Goal: Task Accomplishment & Management: Use online tool/utility

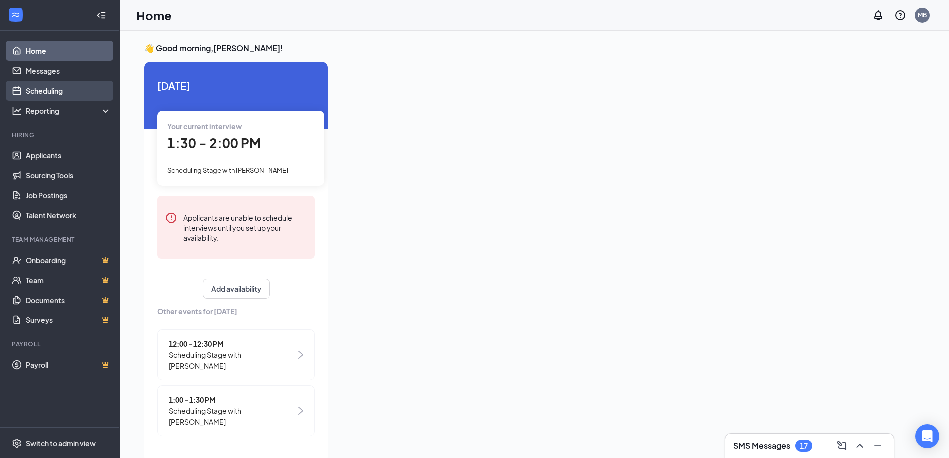
click at [40, 91] on link "Scheduling" at bounding box center [68, 91] width 85 height 20
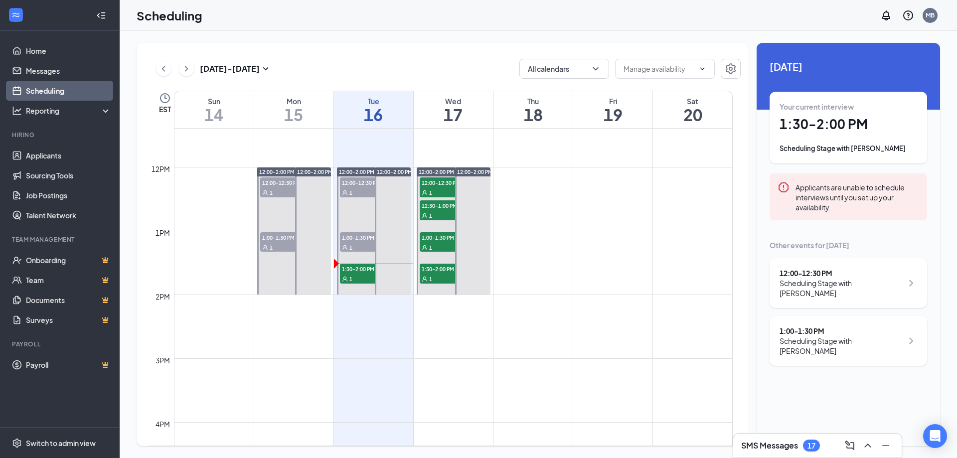
scroll to position [739, 0]
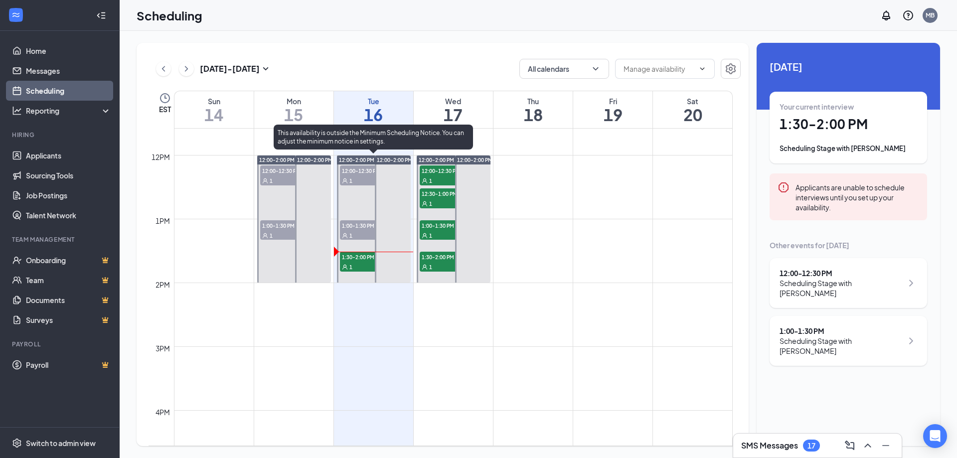
click at [359, 264] on div "1" at bounding box center [365, 267] width 50 height 10
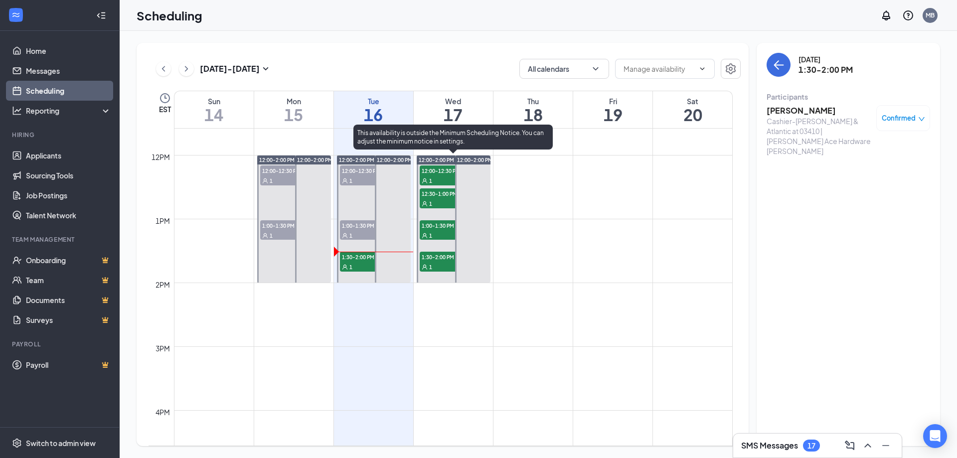
click at [442, 178] on div "1" at bounding box center [445, 180] width 50 height 10
click at [433, 200] on div "1" at bounding box center [445, 203] width 50 height 10
click at [438, 230] on div "1" at bounding box center [445, 235] width 50 height 10
click at [438, 266] on div "1" at bounding box center [445, 267] width 50 height 10
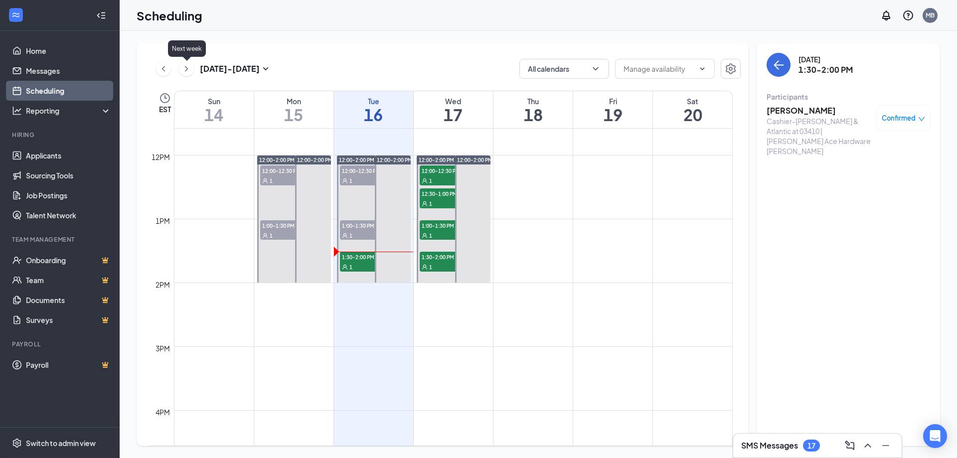
drag, startPoint x: 185, startPoint y: 70, endPoint x: 220, endPoint y: 74, distance: 35.1
click at [185, 70] on icon "ChevronRight" at bounding box center [186, 69] width 10 height 12
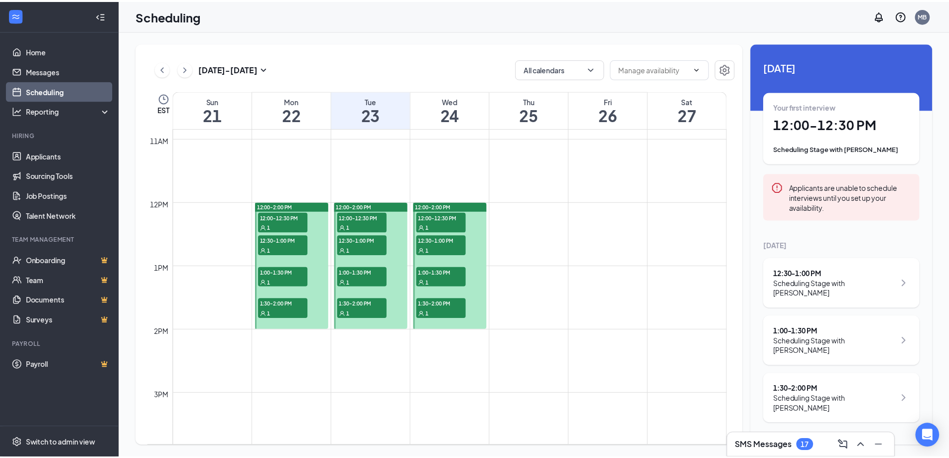
scroll to position [689, 0]
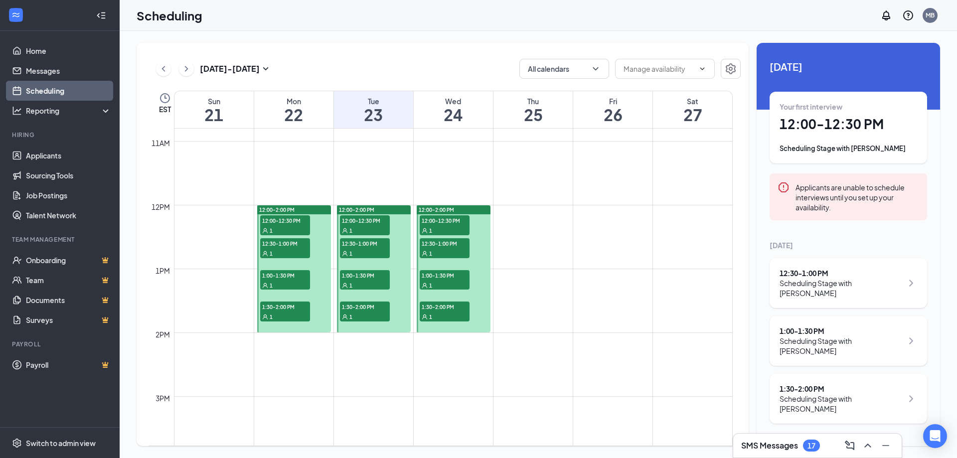
click at [369, 224] on span "12:00-12:30 PM" at bounding box center [365, 220] width 50 height 10
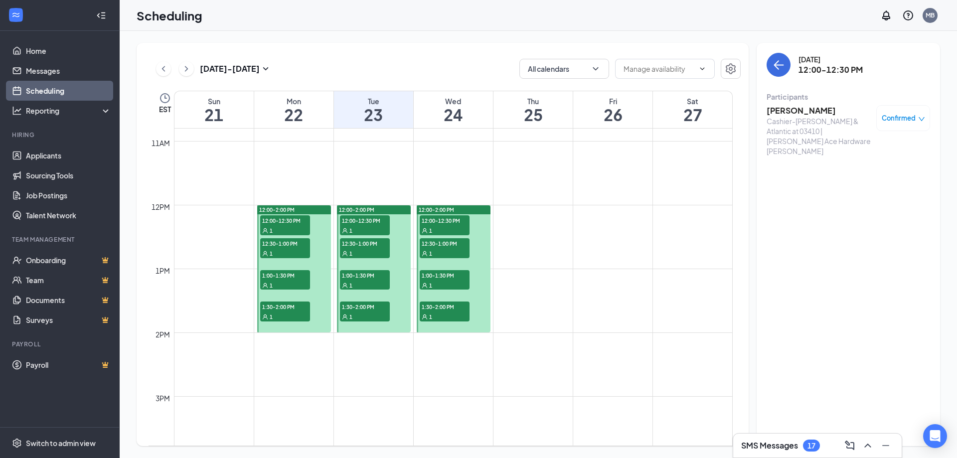
click at [367, 250] on div "1" at bounding box center [365, 253] width 50 height 10
click at [366, 276] on span "1:00-1:30 PM" at bounding box center [365, 275] width 50 height 10
click at [366, 314] on div "1" at bounding box center [365, 316] width 50 height 10
click at [448, 313] on div "1" at bounding box center [445, 316] width 50 height 10
click at [441, 272] on span "1:00-1:30 PM" at bounding box center [445, 275] width 50 height 10
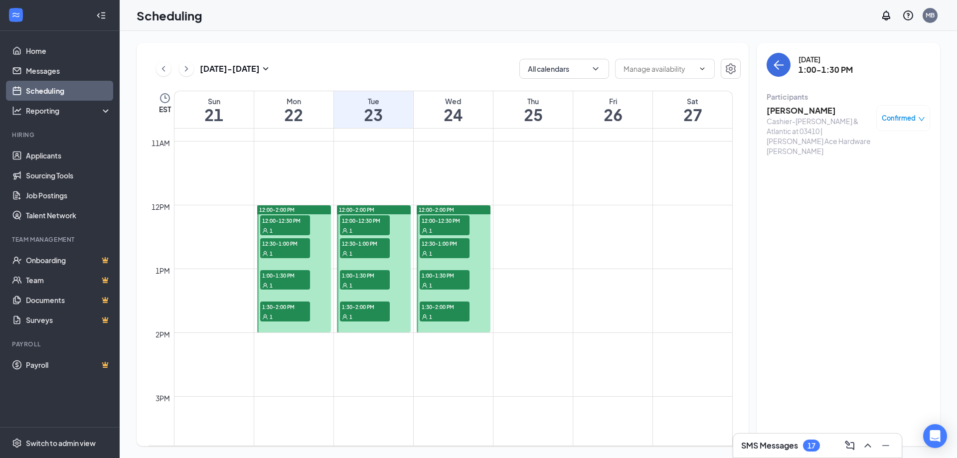
click at [441, 248] on div "1" at bounding box center [445, 253] width 50 height 10
click at [438, 223] on span "12:00-12:30 PM" at bounding box center [445, 220] width 50 height 10
click at [274, 228] on div "1" at bounding box center [285, 230] width 50 height 10
click at [287, 248] on div "1" at bounding box center [285, 253] width 50 height 10
click at [284, 280] on div "1" at bounding box center [285, 285] width 50 height 10
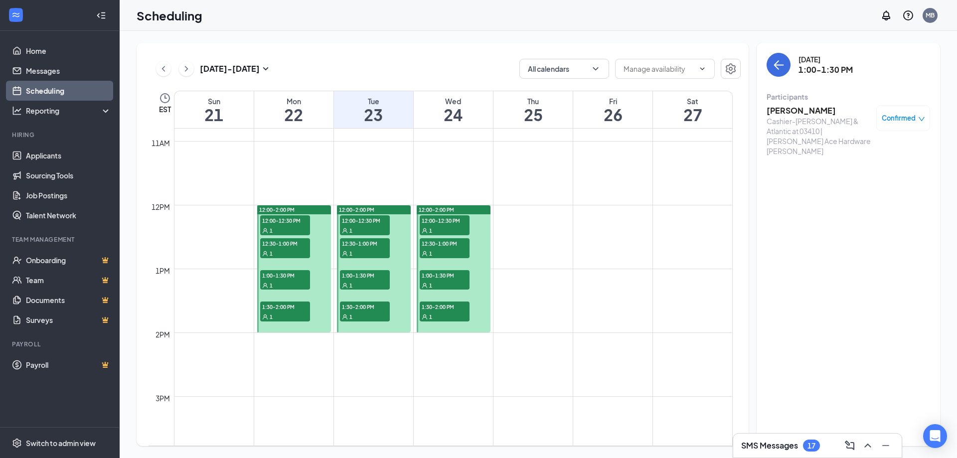
click at [280, 309] on span "1:30-2:00 PM" at bounding box center [285, 306] width 50 height 10
click at [363, 224] on span "12:00-12:30 PM" at bounding box center [365, 220] width 50 height 10
click at [365, 244] on span "12:30-1:00 PM" at bounding box center [365, 243] width 50 height 10
click at [362, 228] on div "1" at bounding box center [365, 230] width 50 height 10
click at [295, 312] on div "1" at bounding box center [285, 316] width 50 height 10
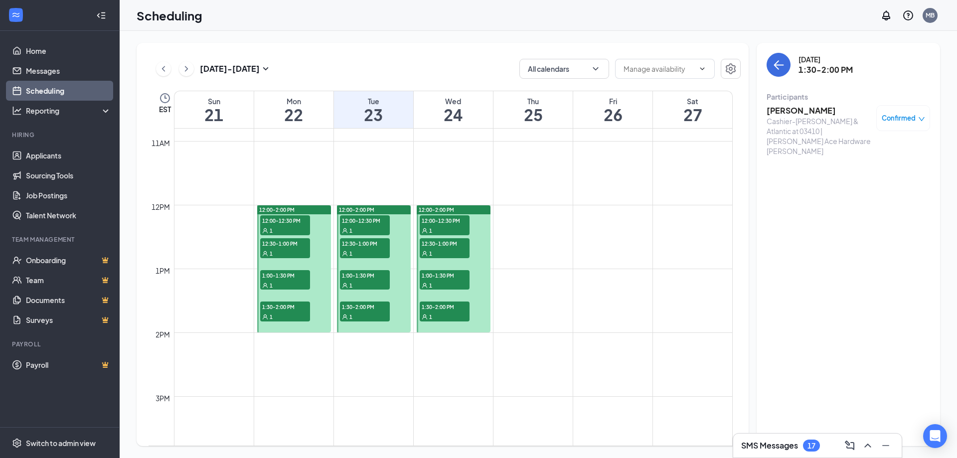
click at [361, 312] on div "1" at bounding box center [365, 316] width 50 height 10
click at [359, 279] on span "1:00-1:30 PM" at bounding box center [365, 275] width 50 height 10
click at [55, 152] on link "Applicants" at bounding box center [68, 155] width 85 height 20
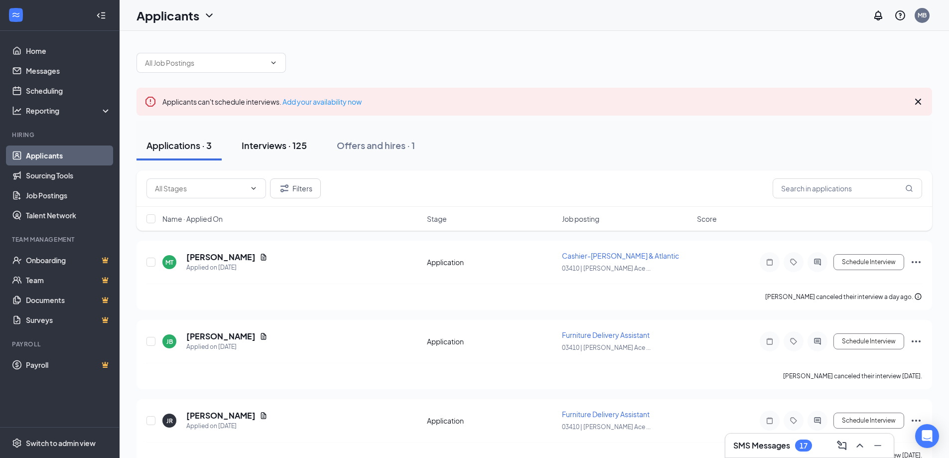
click at [277, 138] on button "Interviews · 125" at bounding box center [274, 146] width 85 height 30
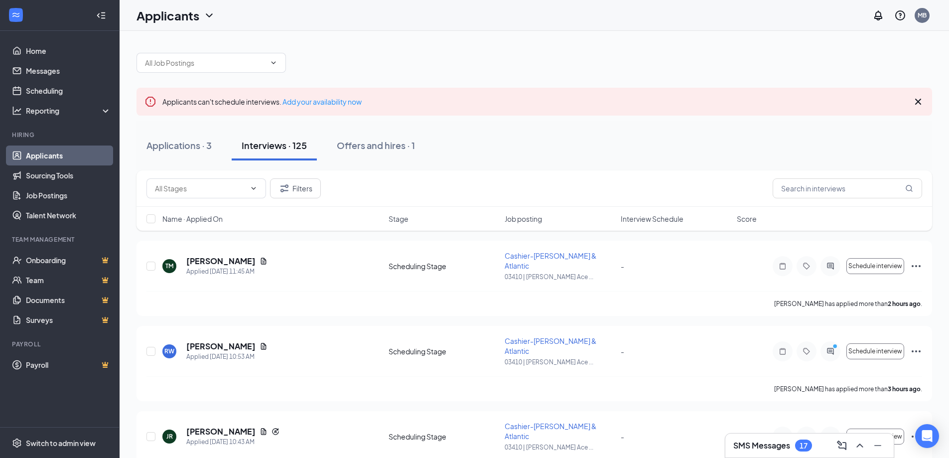
click at [655, 218] on span "Interview Schedule" at bounding box center [652, 219] width 63 height 10
click at [811, 191] on input "text" at bounding box center [847, 188] width 149 height 20
type input "[PERSON_NAME]"
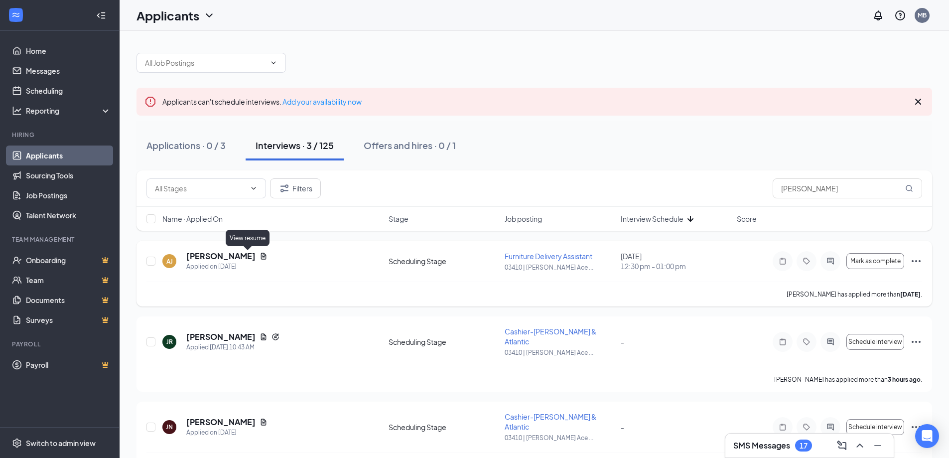
click at [261, 257] on icon "Document" at bounding box center [263, 256] width 5 height 6
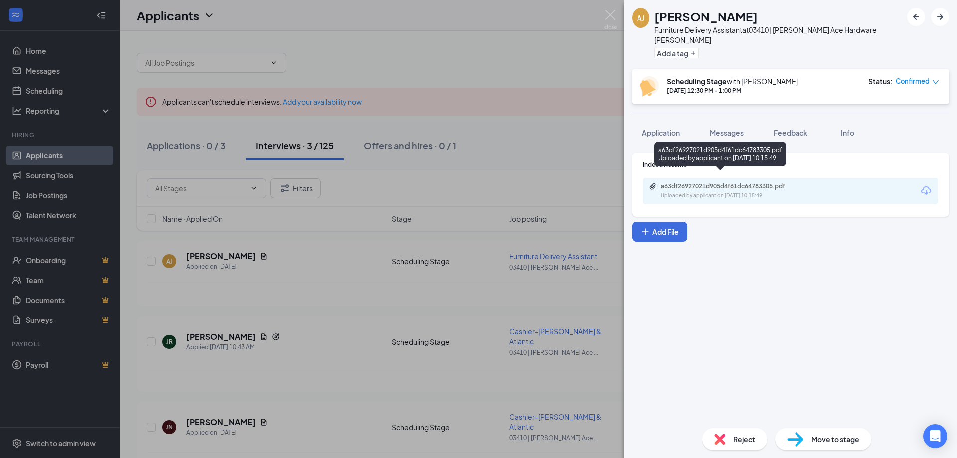
click at [727, 182] on div "a63df26927021d905d4f61dc64783305.pdf Uploaded by applicant on [DATE] 10:15:49" at bounding box center [729, 190] width 161 height 17
click at [547, 66] on div "[PERSON_NAME] [PERSON_NAME] Furniture Delivery Assistant at 03410 | [PERSON_NAM…" at bounding box center [478, 229] width 957 height 458
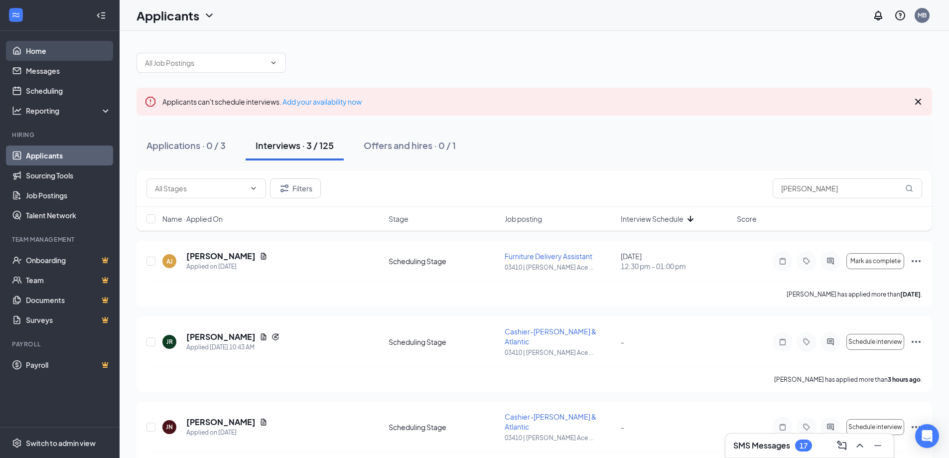
click at [29, 53] on link "Home" at bounding box center [68, 51] width 85 height 20
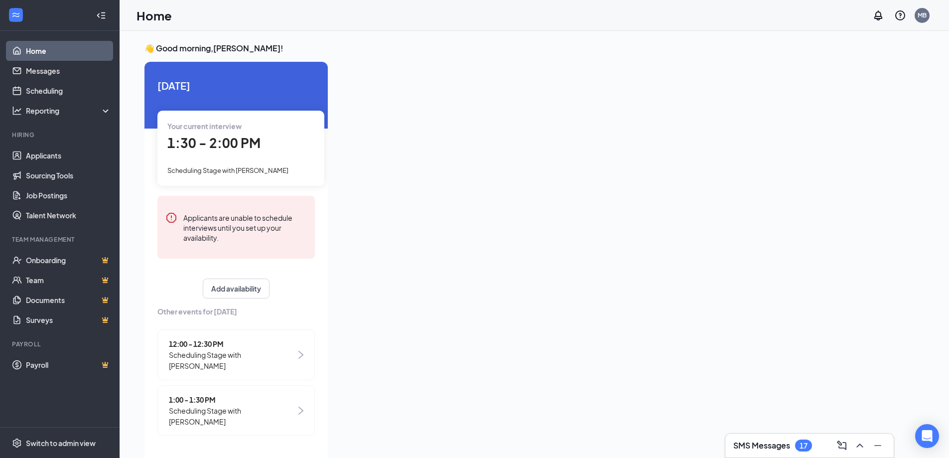
scroll to position [21, 0]
